Goal: Transaction & Acquisition: Book appointment/travel/reservation

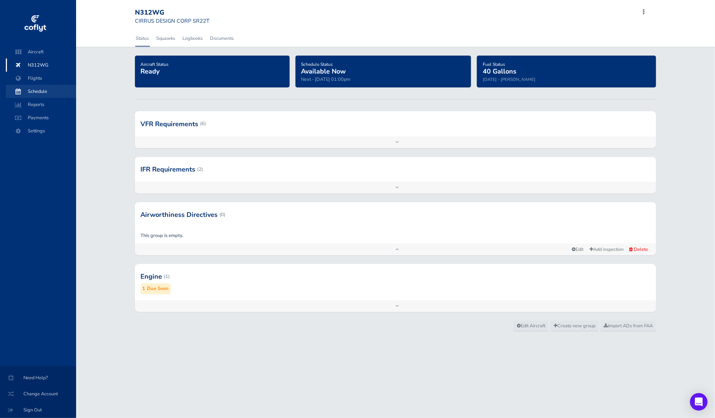
click at [35, 91] on span "Schedule" at bounding box center [41, 91] width 56 height 13
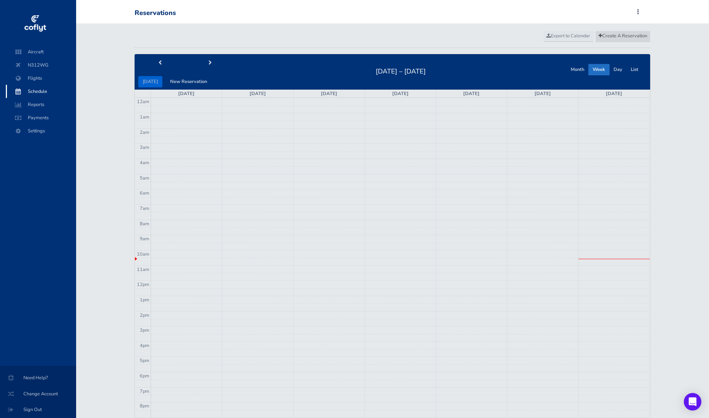
click at [615, 33] on span "Create A Reservation" at bounding box center [623, 36] width 49 height 7
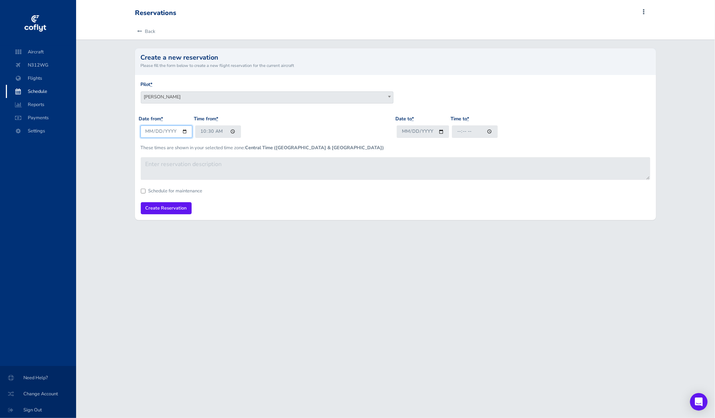
drag, startPoint x: 181, startPoint y: 132, endPoint x: 185, endPoint y: 134, distance: 4.1
click at [181, 132] on input "[DATE]" at bounding box center [167, 132] width 52 height 12
type input "[DATE]"
click at [214, 134] on input "10:30" at bounding box center [218, 132] width 46 height 12
type input "08:00"
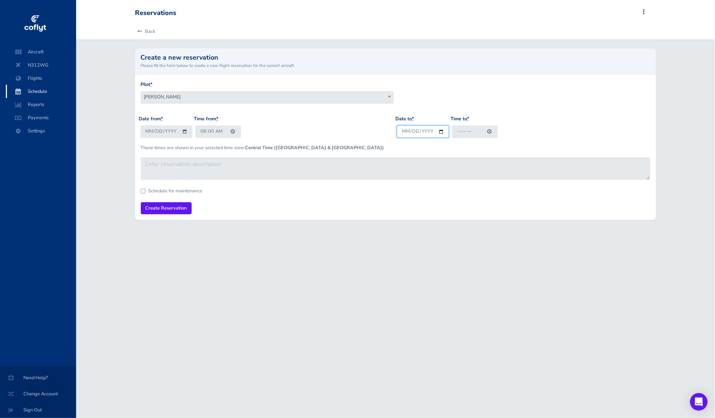
click at [448, 129] on input "Date to *" at bounding box center [423, 132] width 52 height 12
click at [443, 132] on input "Date to *" at bounding box center [423, 132] width 52 height 12
type input "[DATE]"
click at [471, 134] on input "Time to *" at bounding box center [475, 132] width 46 height 12
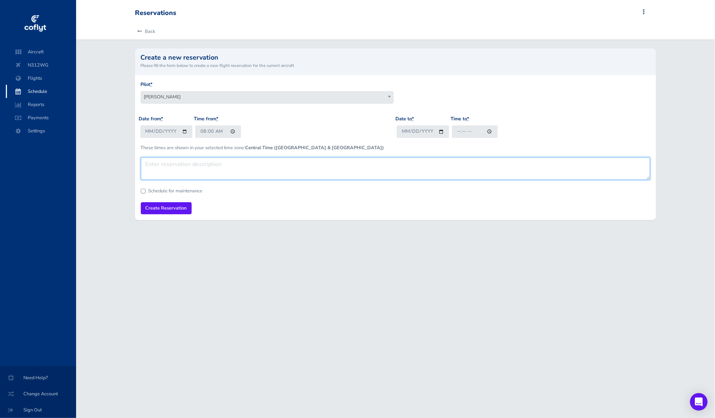
click at [218, 166] on textarea at bounding box center [396, 168] width 510 height 23
type textarea "local"
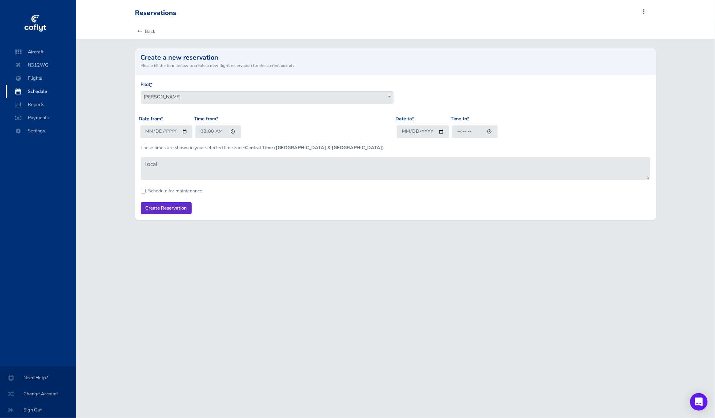
click at [173, 214] on input "Create Reservation" at bounding box center [166, 208] width 51 height 12
click at [480, 131] on input "Time to *" at bounding box center [475, 132] width 46 height 12
click at [478, 131] on input "Time to *" at bounding box center [475, 132] width 46 height 12
drag, startPoint x: 488, startPoint y: 127, endPoint x: 489, endPoint y: 131, distance: 4.0
click at [489, 127] on input "Time to *" at bounding box center [475, 132] width 46 height 12
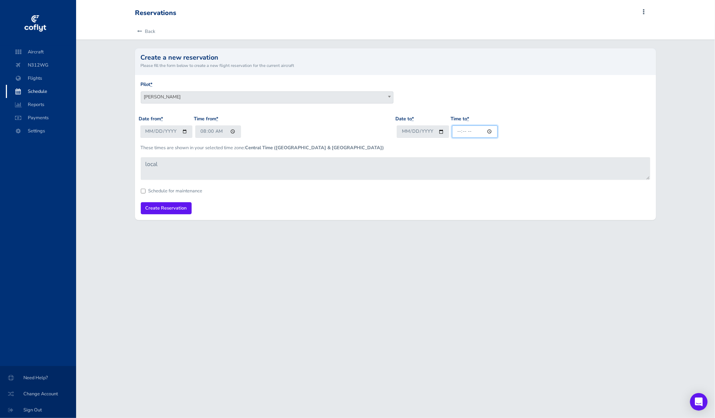
click at [489, 134] on input "Time to *" at bounding box center [475, 132] width 46 height 12
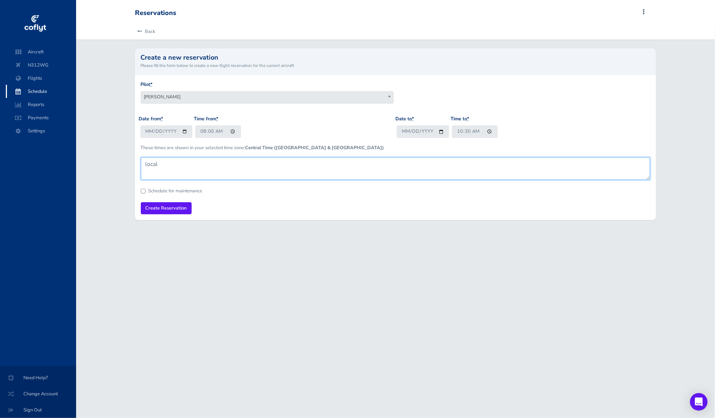
click at [395, 169] on textarea "local" at bounding box center [396, 168] width 510 height 23
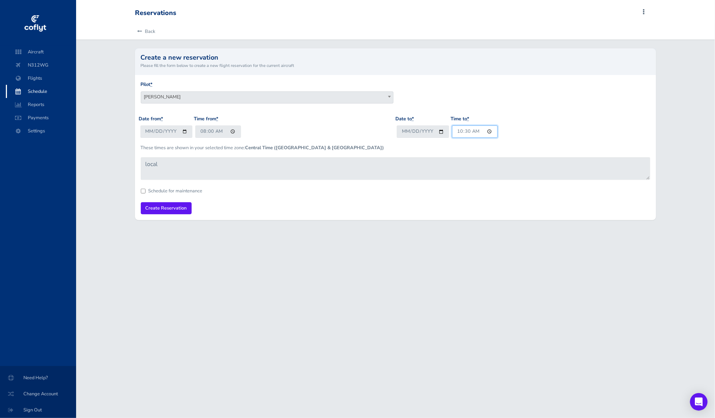
click at [456, 134] on input "10:30" at bounding box center [475, 132] width 46 height 12
type input "11:00"
click at [163, 206] on input "Create Reservation" at bounding box center [166, 208] width 51 height 12
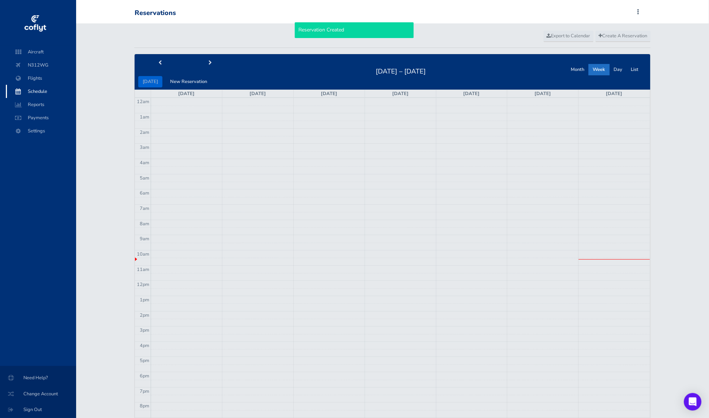
click at [206, 55] on div "today New Reservation Aug 10 – 16, 2025 Month Week Day List" at bounding box center [393, 71] width 516 height 35
click at [209, 59] on button "next" at bounding box center [210, 62] width 50 height 11
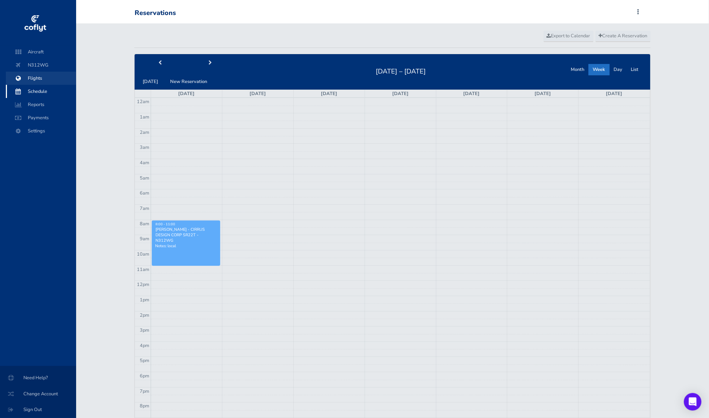
click at [33, 76] on span "Flights" at bounding box center [41, 78] width 56 height 13
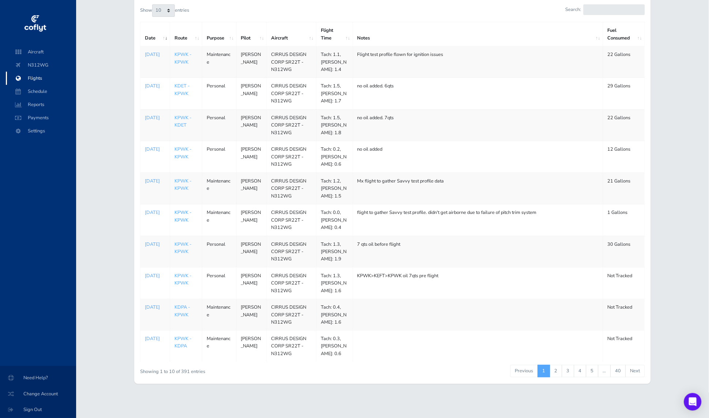
scroll to position [73, 0]
click at [553, 374] on link "2" at bounding box center [556, 371] width 12 height 12
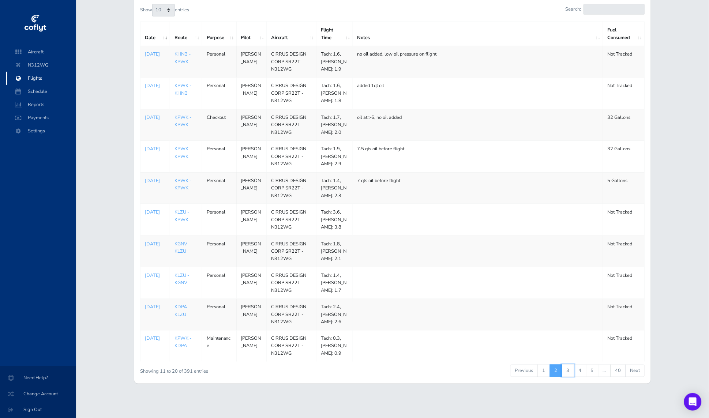
click at [573, 373] on link "3" at bounding box center [568, 371] width 12 height 12
click at [551, 376] on link "2" at bounding box center [556, 371] width 12 height 12
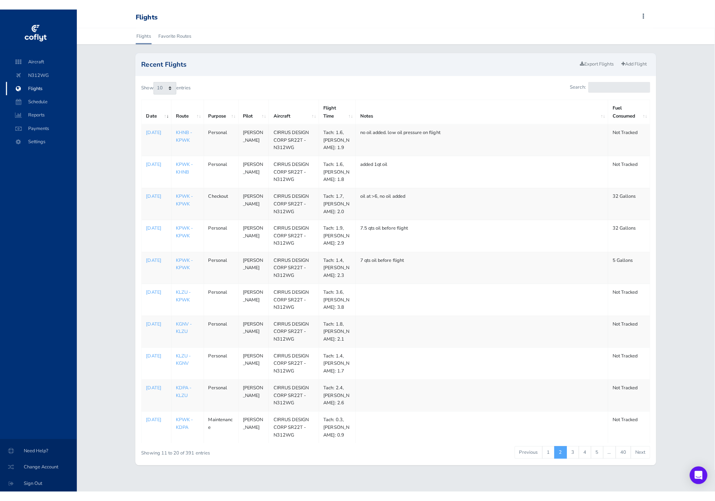
scroll to position [0, 0]
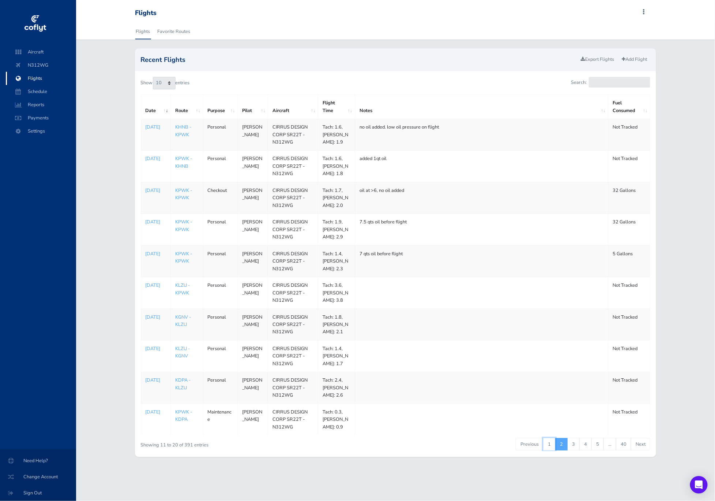
click at [550, 418] on link "1" at bounding box center [549, 444] width 12 height 12
click at [561, 418] on link "2" at bounding box center [561, 444] width 12 height 12
click at [221, 192] on td "Checkout" at bounding box center [220, 197] width 35 height 31
